Goal: Task Accomplishment & Management: Complete application form

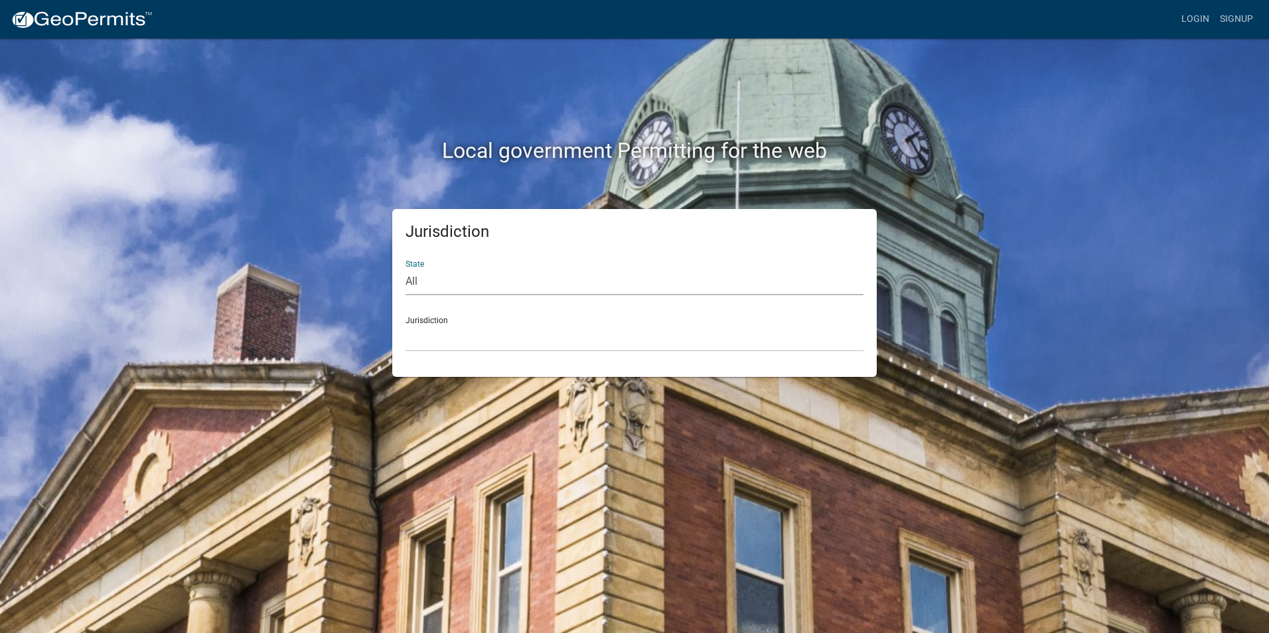
click at [414, 281] on select "All [US_STATE] [US_STATE] [US_STATE] [US_STATE] [US_STATE] [US_STATE] [US_STATE…" at bounding box center [635, 281] width 458 height 27
select select "[US_STATE]"
click at [406, 268] on select "All Colorado Georgia Indiana Iowa Kansas Minnesota Ohio South Carolina Wisconsin" at bounding box center [635, 281] width 458 height 27
click at [421, 320] on div "Jurisdiction [GEOGRAPHIC_DATA], [US_STATE][PERSON_NAME][GEOGRAPHIC_DATA], [US_S…" at bounding box center [635, 329] width 458 height 46
click at [423, 334] on select "[GEOGRAPHIC_DATA], [US_STATE][PERSON_NAME][GEOGRAPHIC_DATA], [US_STATE][PERSON_…" at bounding box center [635, 338] width 458 height 27
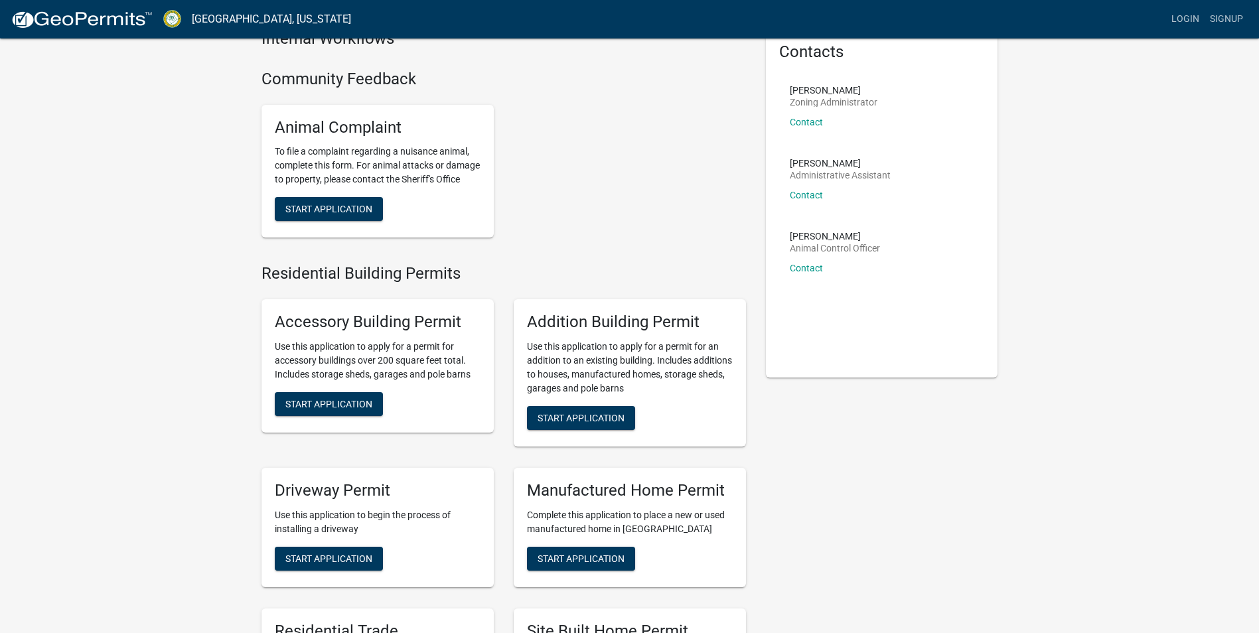
scroll to position [133, 0]
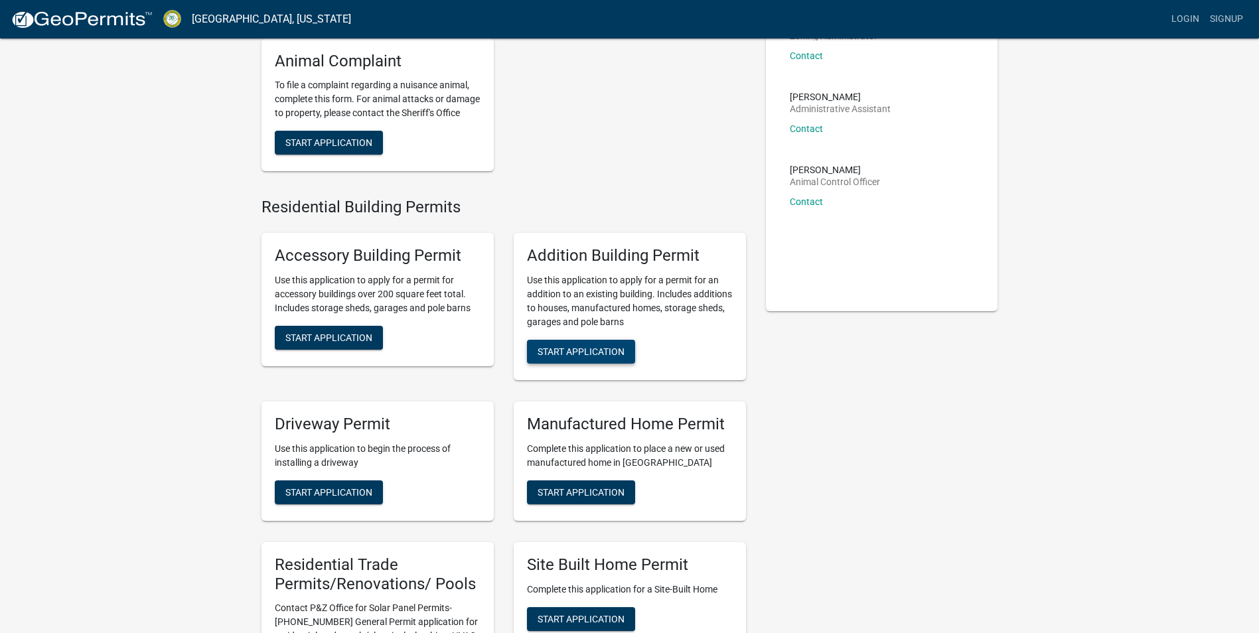
click at [590, 356] on span "Start Application" at bounding box center [581, 351] width 87 height 11
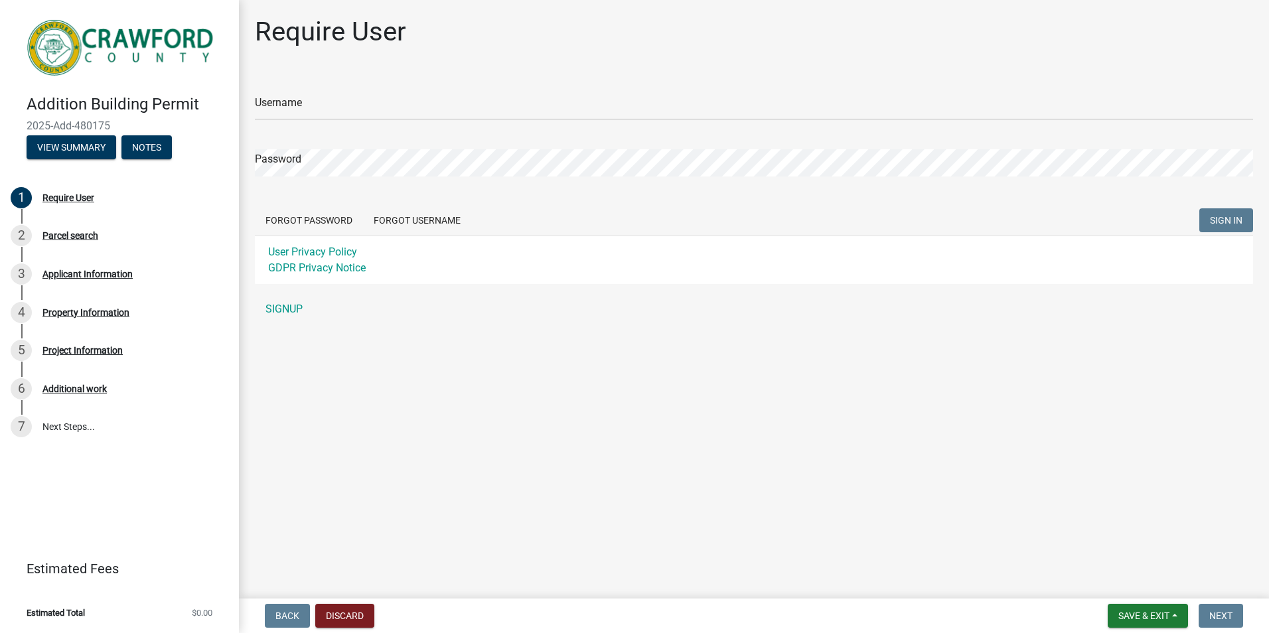
click at [278, 306] on link "SIGNUP" at bounding box center [754, 309] width 998 height 27
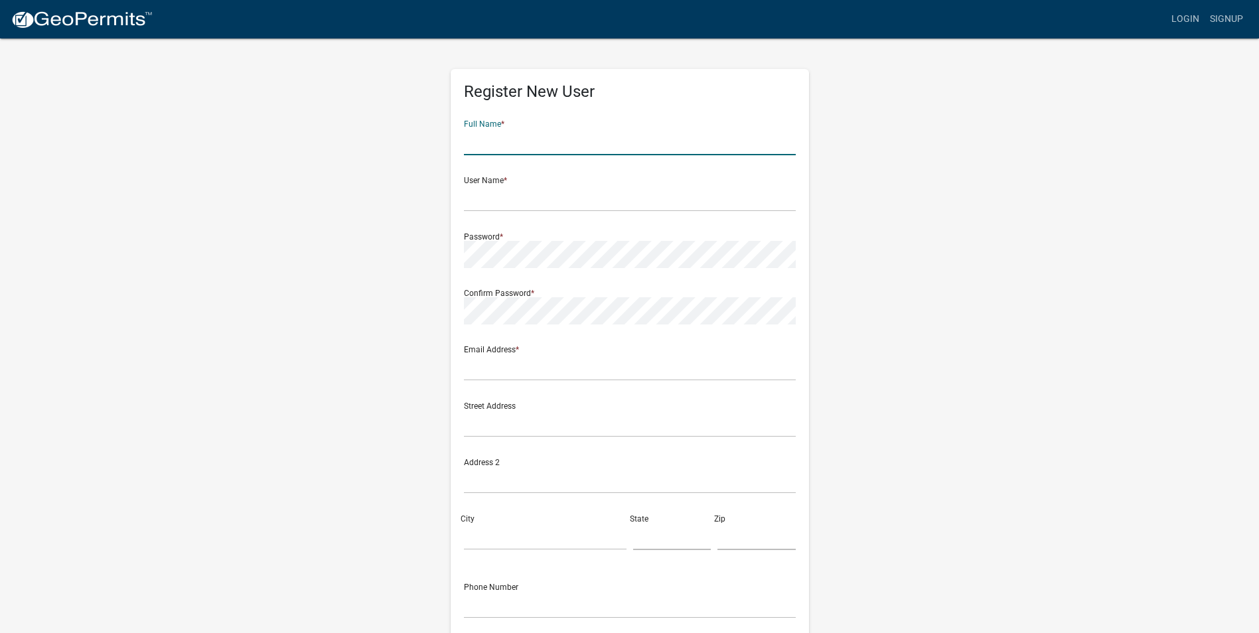
click at [479, 141] on input "text" at bounding box center [630, 141] width 332 height 27
type input "Michael Ware"
type input "amy@deepsouthcs.com"
type input "122 old hwy 96"
type input "Bonaire"
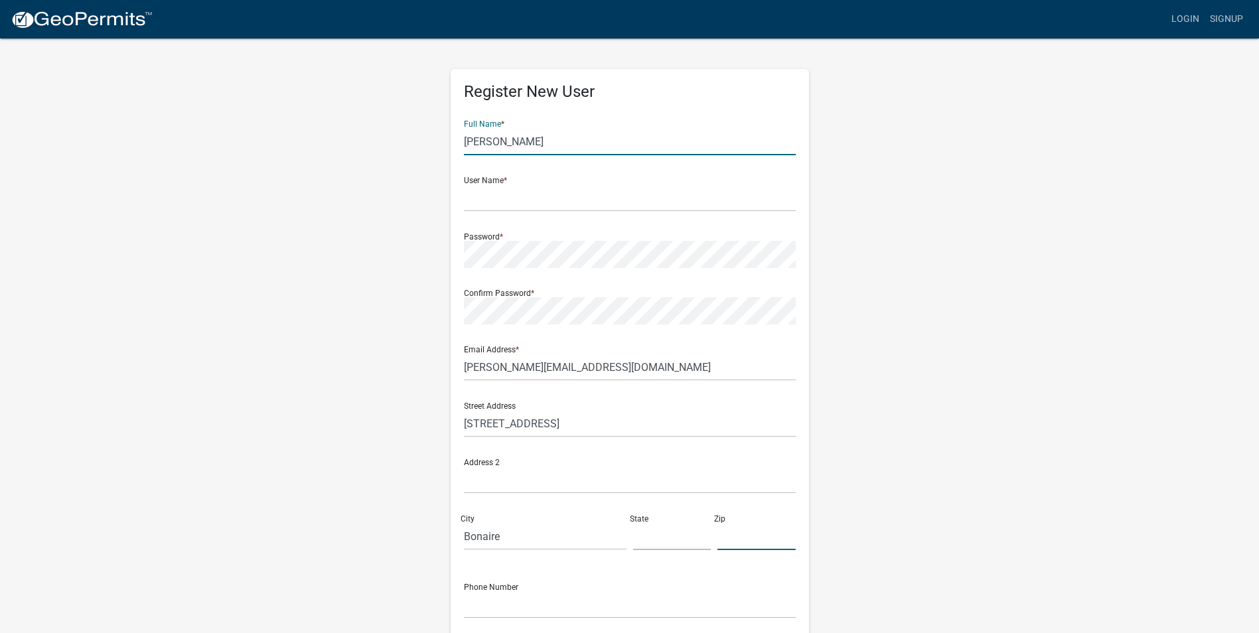
type input "31005"
type input "4789733036"
click at [472, 198] on input "text" at bounding box center [630, 198] width 332 height 27
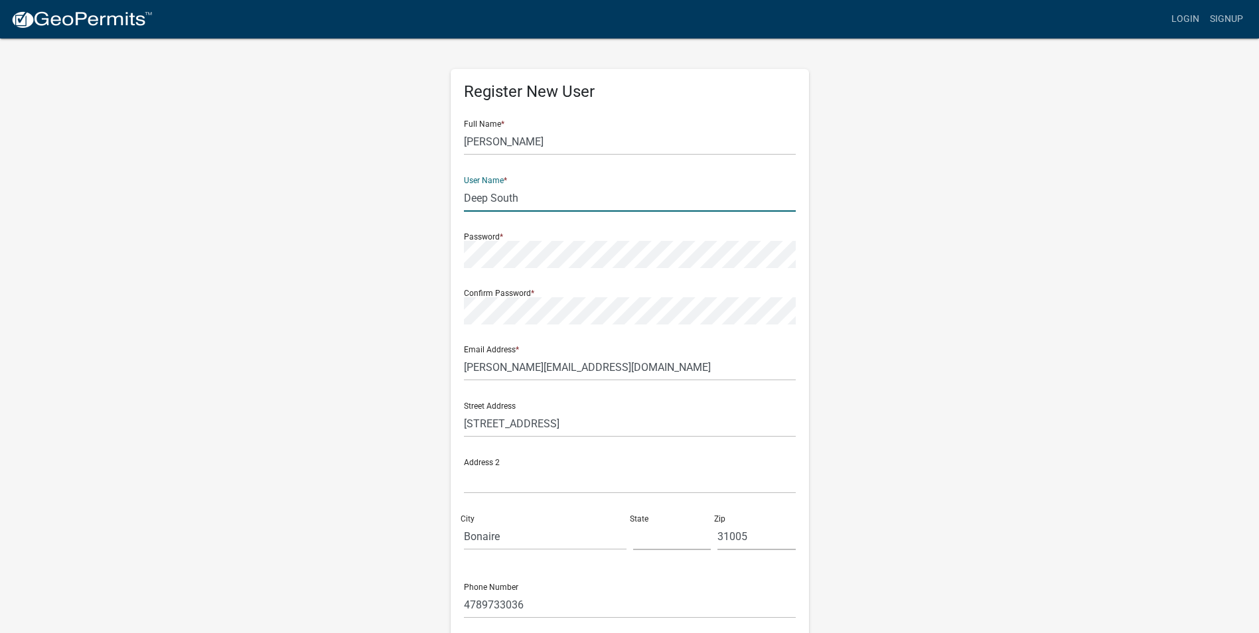
type input "Deep South"
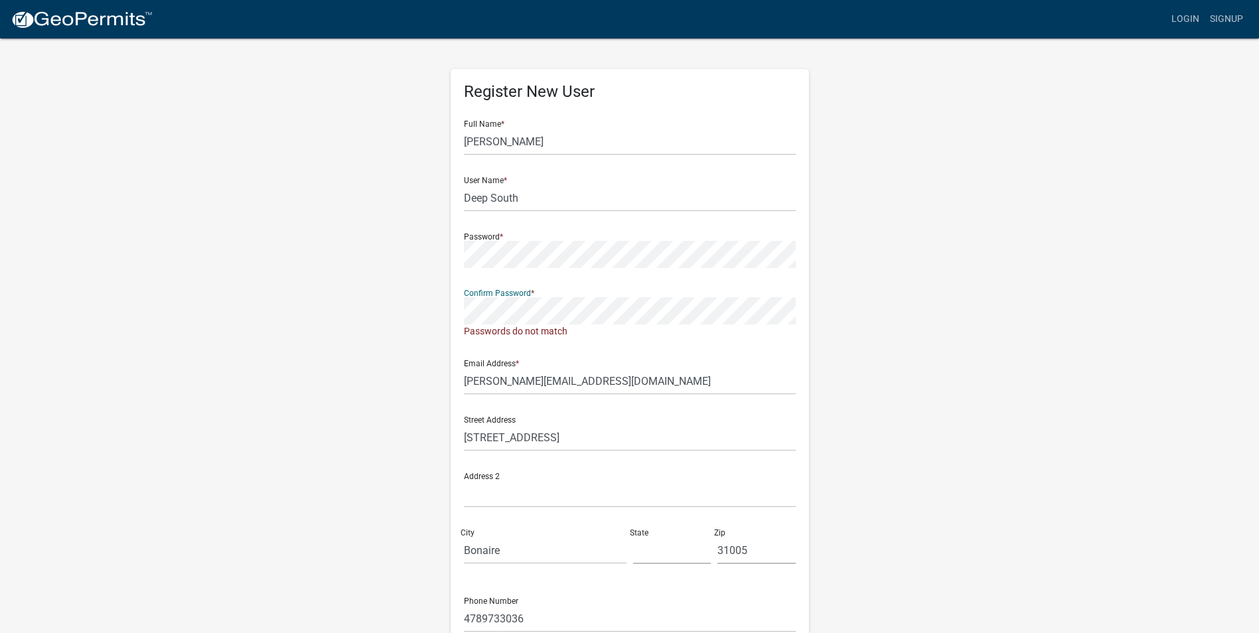
drag, startPoint x: 695, startPoint y: 295, endPoint x: 692, endPoint y: 329, distance: 34.0
drag, startPoint x: 692, startPoint y: 329, endPoint x: 732, endPoint y: 238, distance: 99.5
click at [447, 305] on div "Register New User Full Name * Michael Ware User Name * Deep South Password * Co…" at bounding box center [630, 399] width 378 height 724
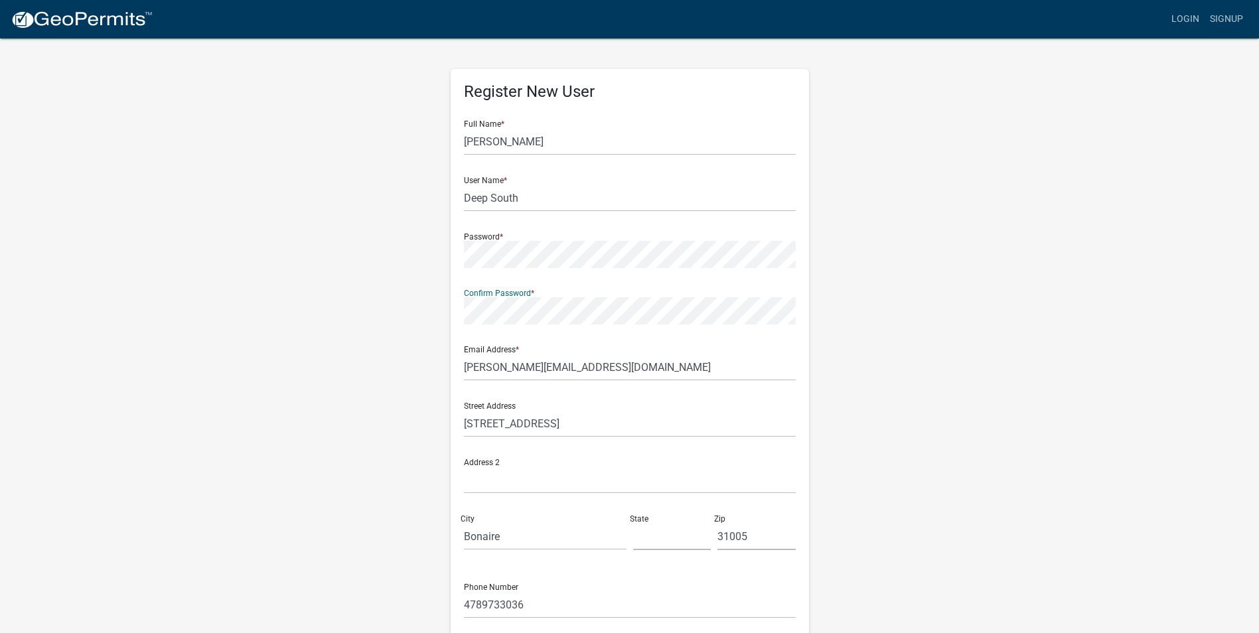
click at [451, 309] on div "Register New User Full Name * Michael Ware User Name * Deep South Password * Co…" at bounding box center [630, 386] width 358 height 634
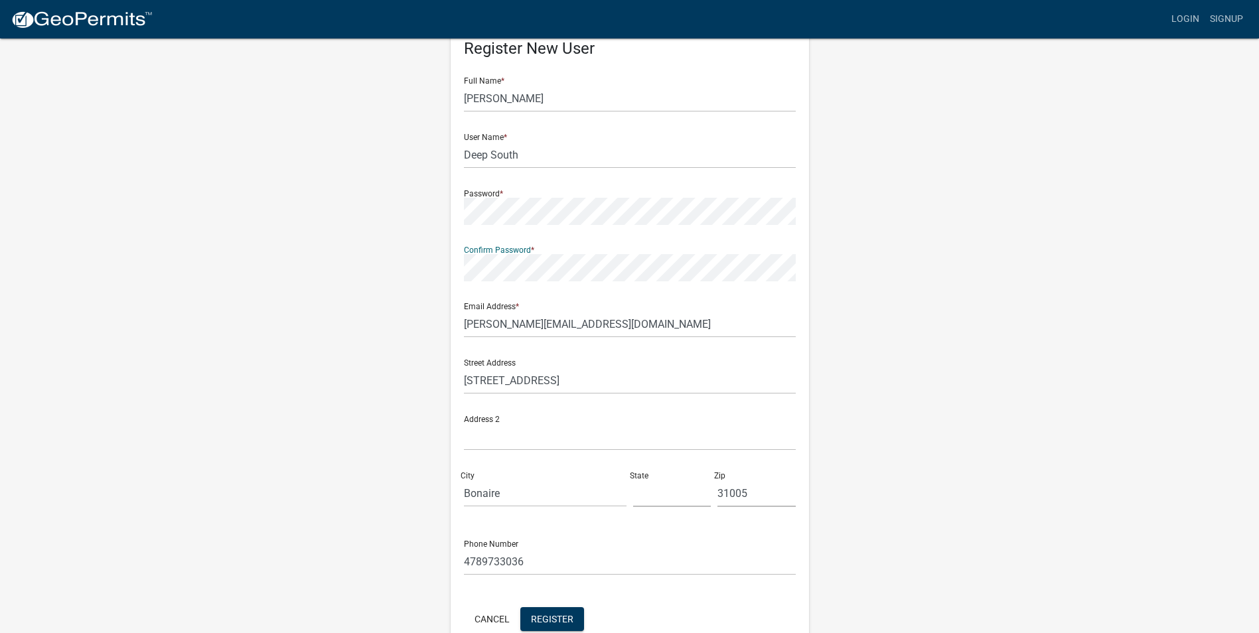
scroll to position [66, 0]
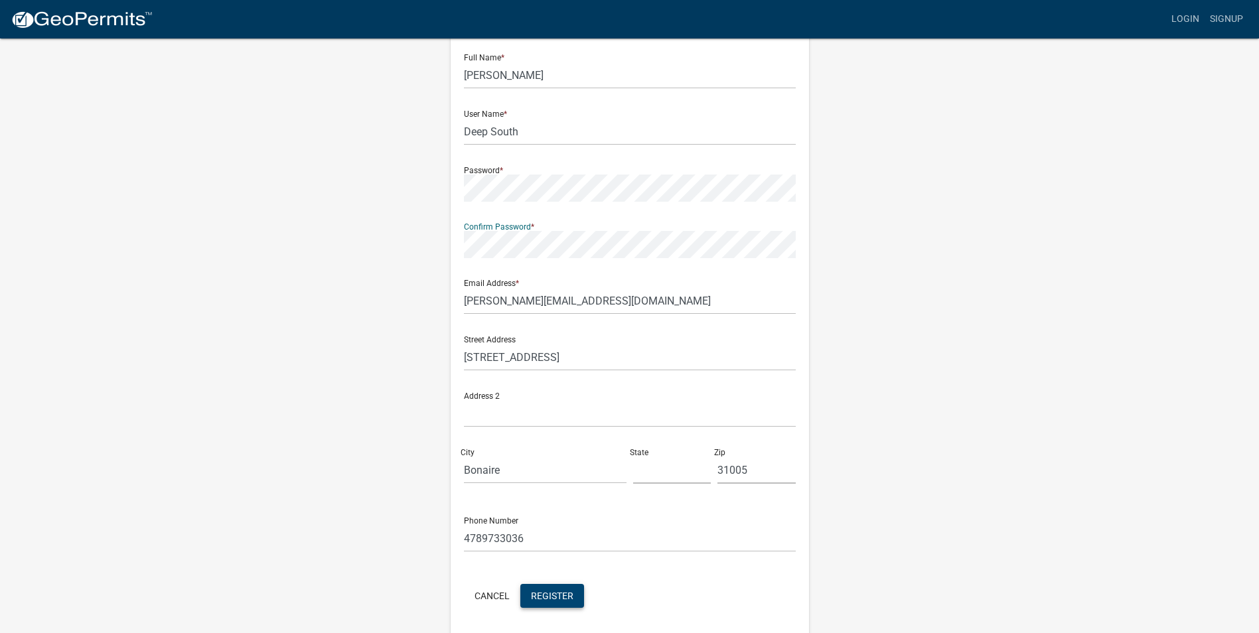
click at [558, 601] on span "Register" at bounding box center [552, 595] width 42 height 11
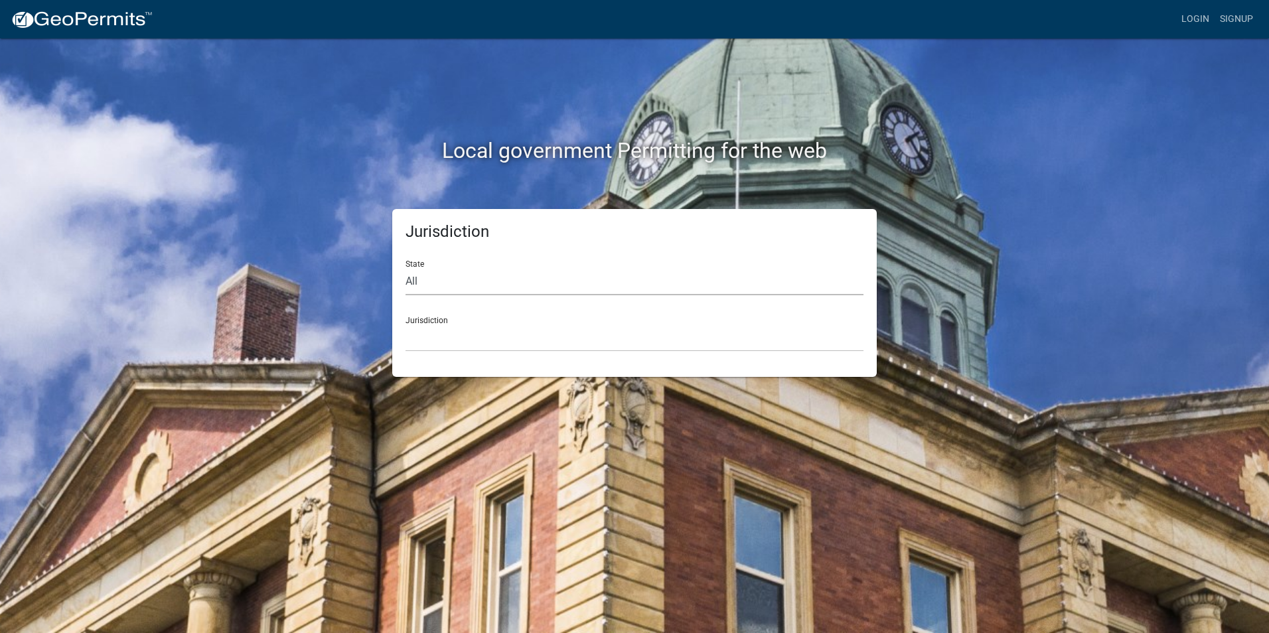
click at [418, 281] on select "All [US_STATE] [US_STATE] [US_STATE] [US_STATE] [US_STATE] [US_STATE] [US_STATE…" at bounding box center [635, 281] width 458 height 27
select select "[US_STATE]"
click at [406, 268] on select "All [US_STATE] [US_STATE] [US_STATE] [US_STATE] [US_STATE] [US_STATE] [US_STATE…" at bounding box center [635, 281] width 458 height 27
click at [423, 323] on div "Jurisdiction [GEOGRAPHIC_DATA], [US_STATE][PERSON_NAME][GEOGRAPHIC_DATA], [US_S…" at bounding box center [635, 329] width 458 height 46
click at [423, 338] on select "[GEOGRAPHIC_DATA], [US_STATE][PERSON_NAME][GEOGRAPHIC_DATA], [US_STATE][PERSON_…" at bounding box center [635, 338] width 458 height 27
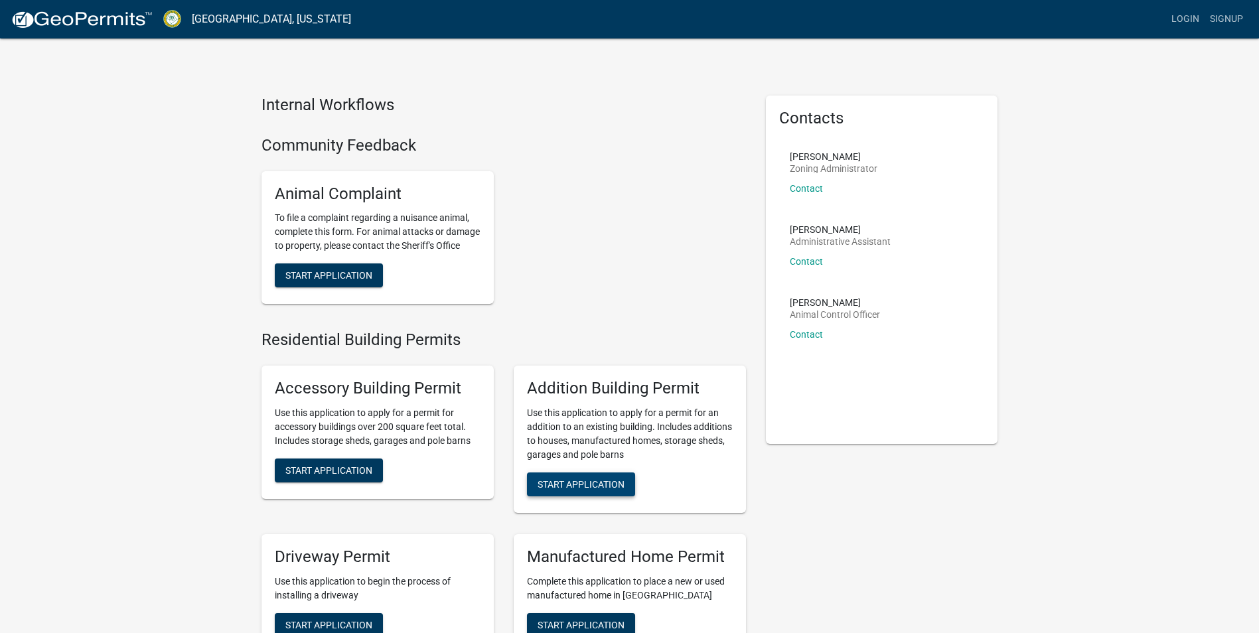
click at [597, 489] on span "Start Application" at bounding box center [581, 484] width 87 height 11
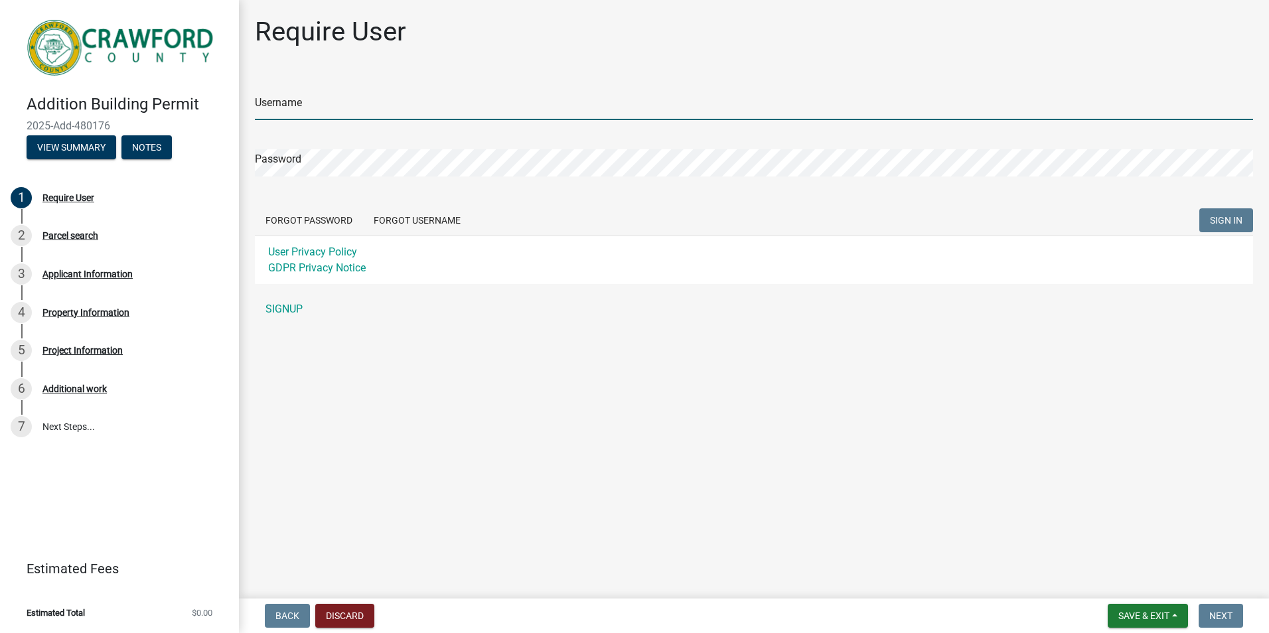
type input "Deep South"
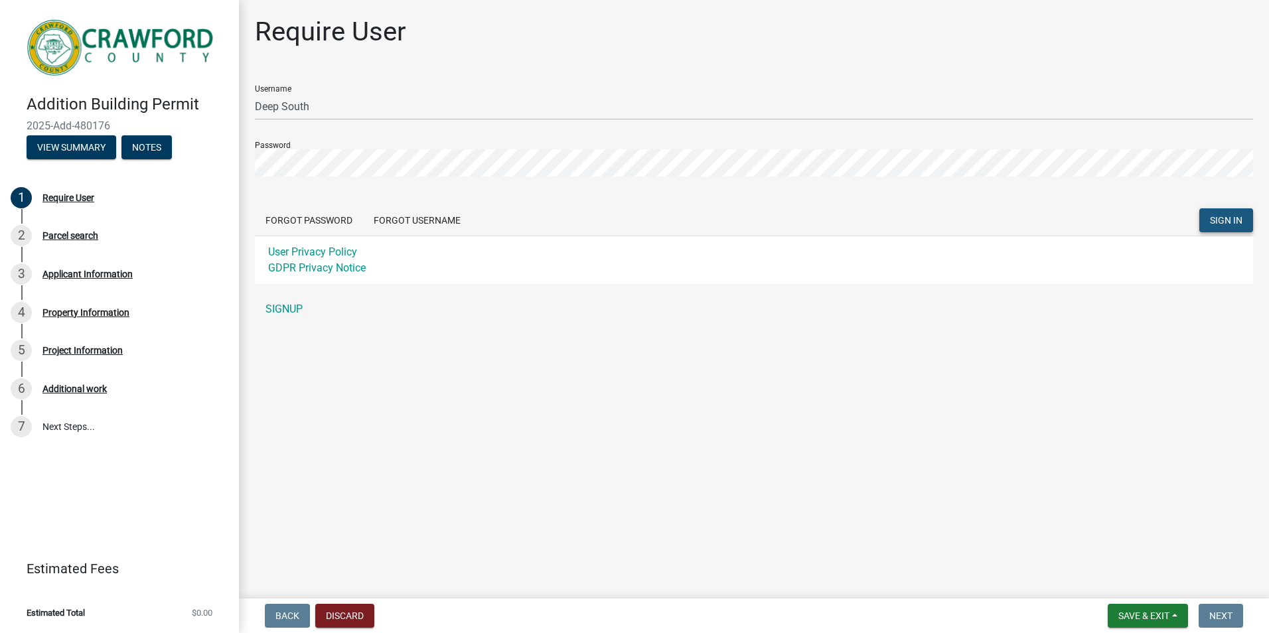
click at [1236, 220] on span "SIGN IN" at bounding box center [1226, 220] width 33 height 11
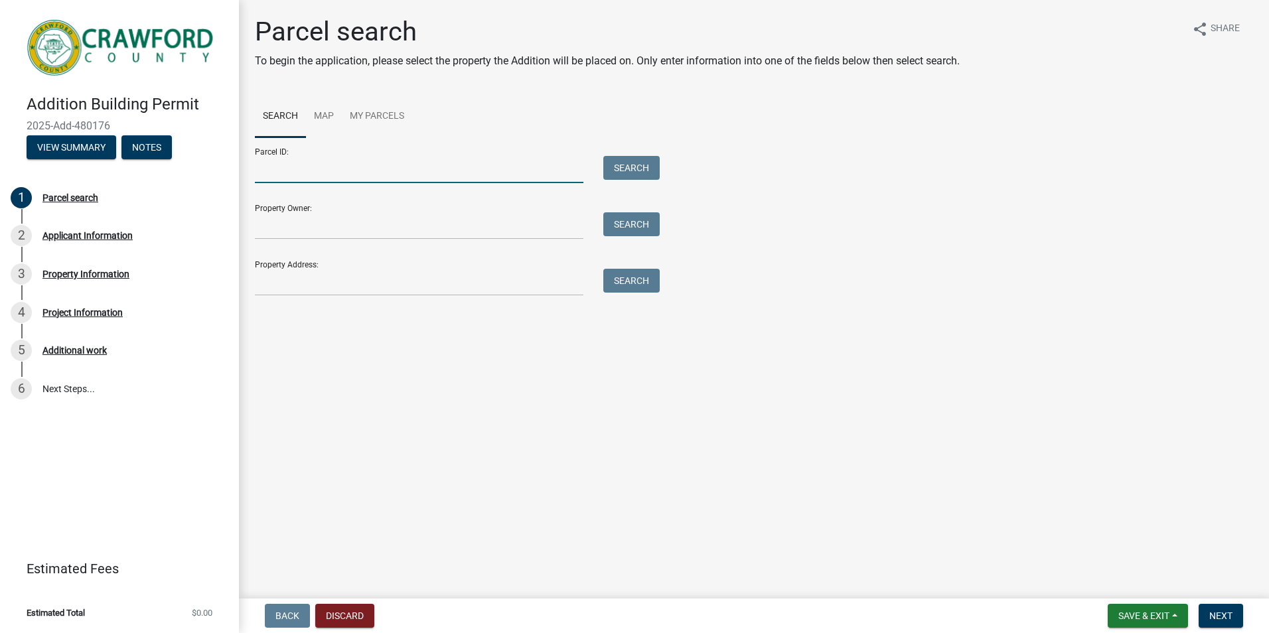
click at [275, 167] on input "Parcel ID:" at bounding box center [419, 169] width 329 height 27
paste input "C054C 065"
type input "C054C 065"
click at [281, 222] on input "Property Owner:" at bounding box center [419, 225] width 329 height 27
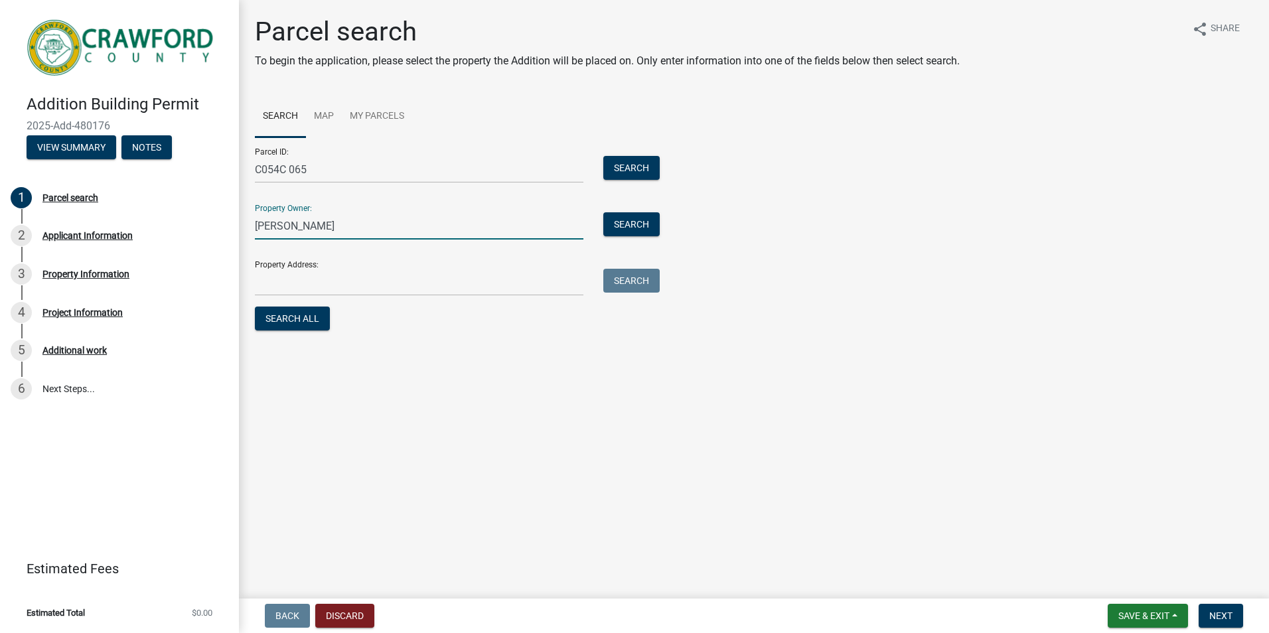
type input "[PERSON_NAME]"
click at [640, 170] on button "Search" at bounding box center [631, 168] width 56 height 24
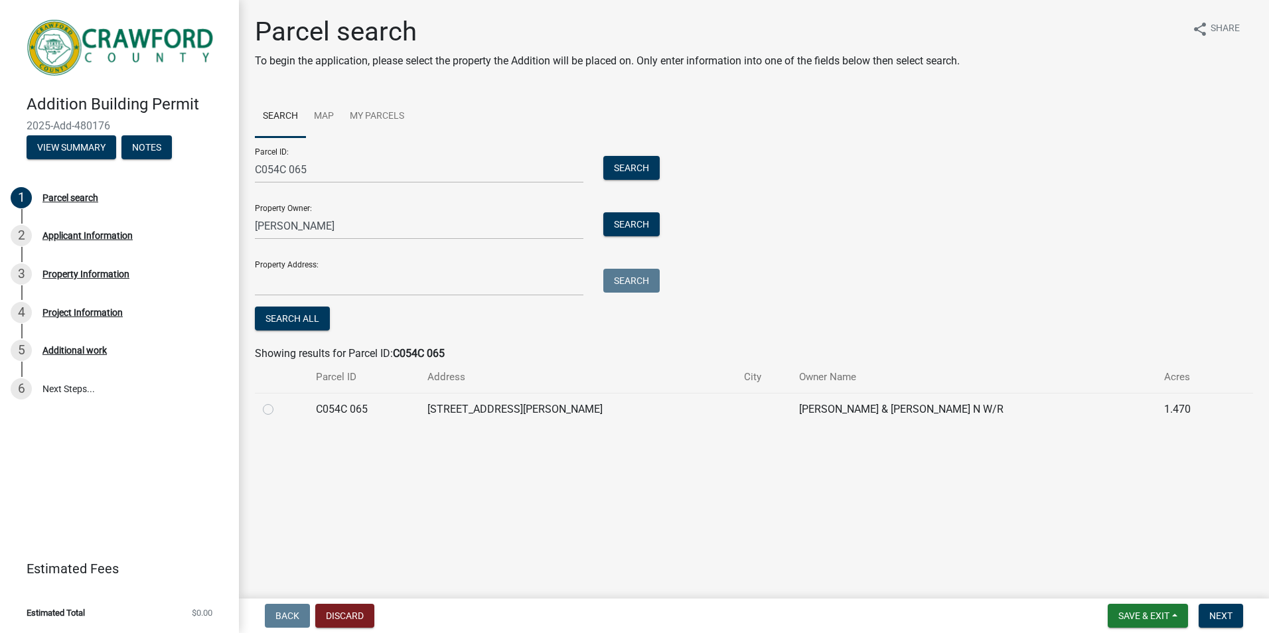
click at [279, 402] on label at bounding box center [279, 402] width 0 height 0
click at [279, 409] on 065 "radio" at bounding box center [283, 406] width 9 height 9
radio 065 "true"
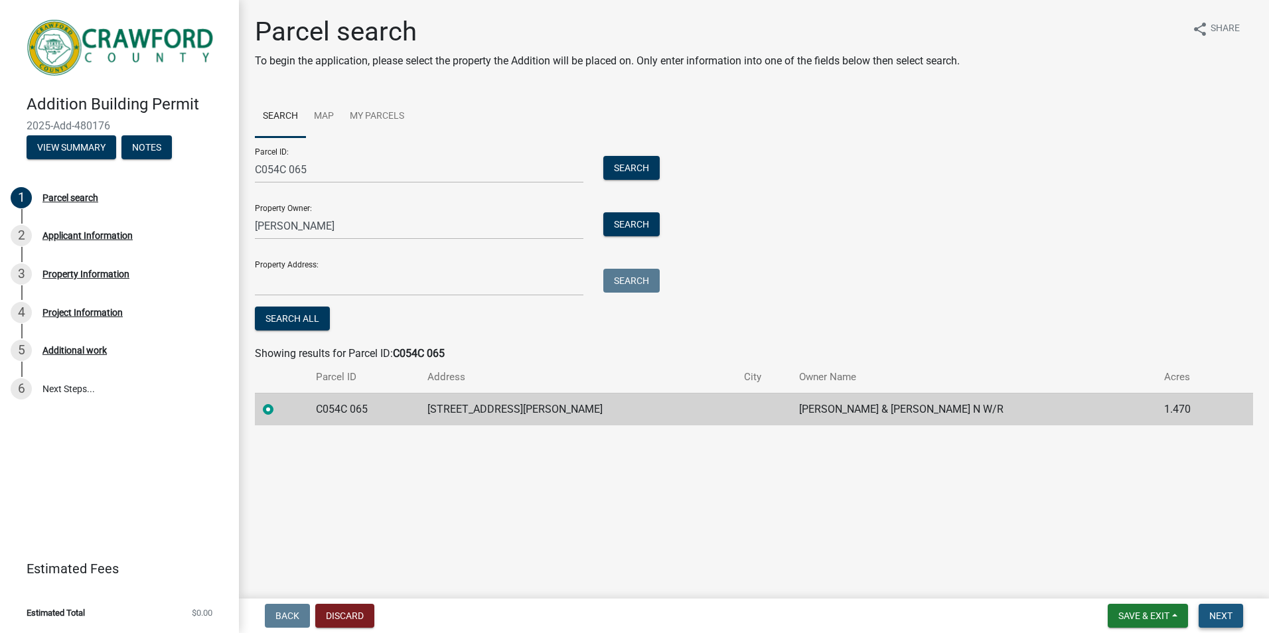
click at [1223, 616] on span "Next" at bounding box center [1220, 616] width 23 height 11
click at [1227, 617] on span "Next" at bounding box center [1220, 616] width 23 height 11
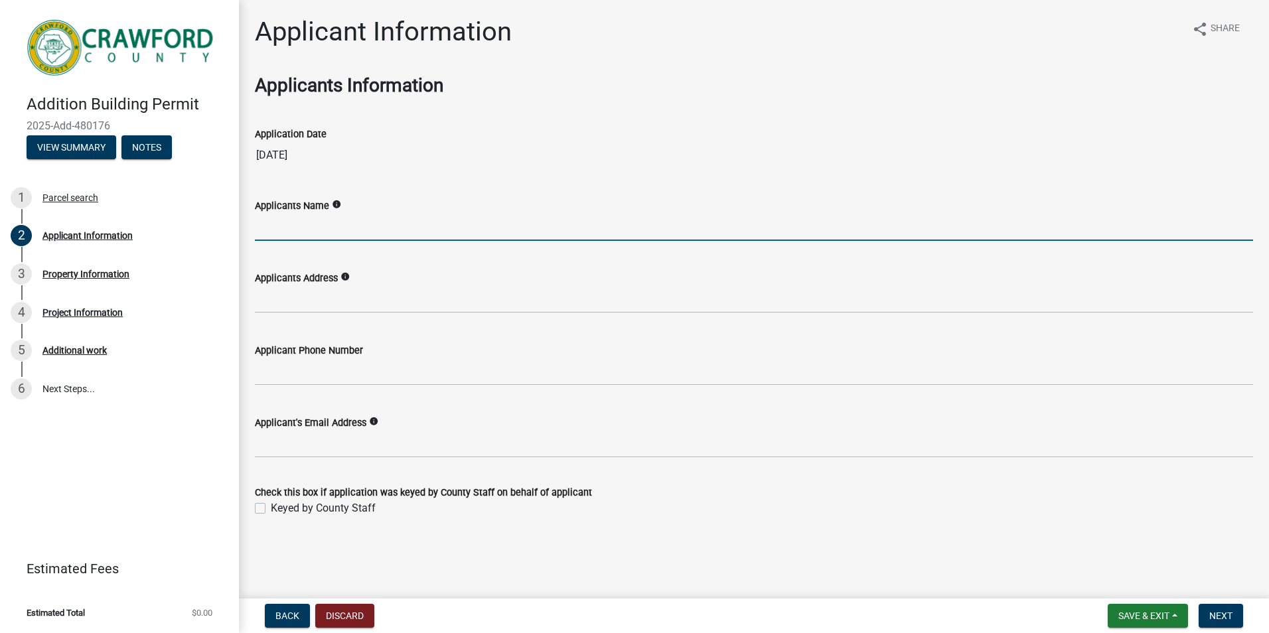
click at [272, 228] on input "Applicants Name" at bounding box center [754, 227] width 998 height 27
click at [333, 204] on icon "info" at bounding box center [336, 204] width 9 height 9
click at [285, 234] on input "Applicants Name" at bounding box center [754, 227] width 998 height 27
type input "Deep South CS"
